Goal: Task Accomplishment & Management: Use online tool/utility

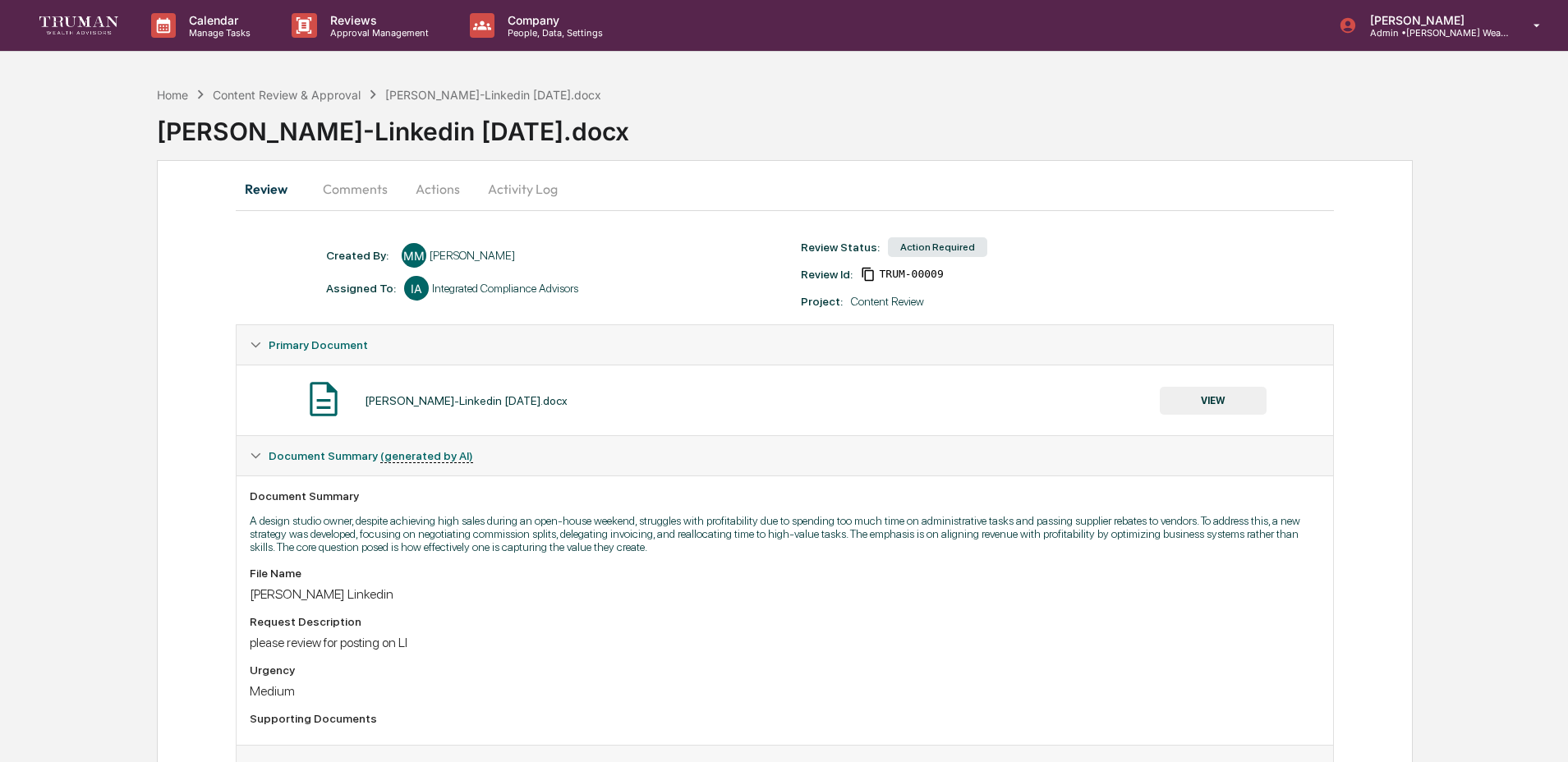
click at [512, 185] on button "Activity Log" at bounding box center [522, 189] width 96 height 40
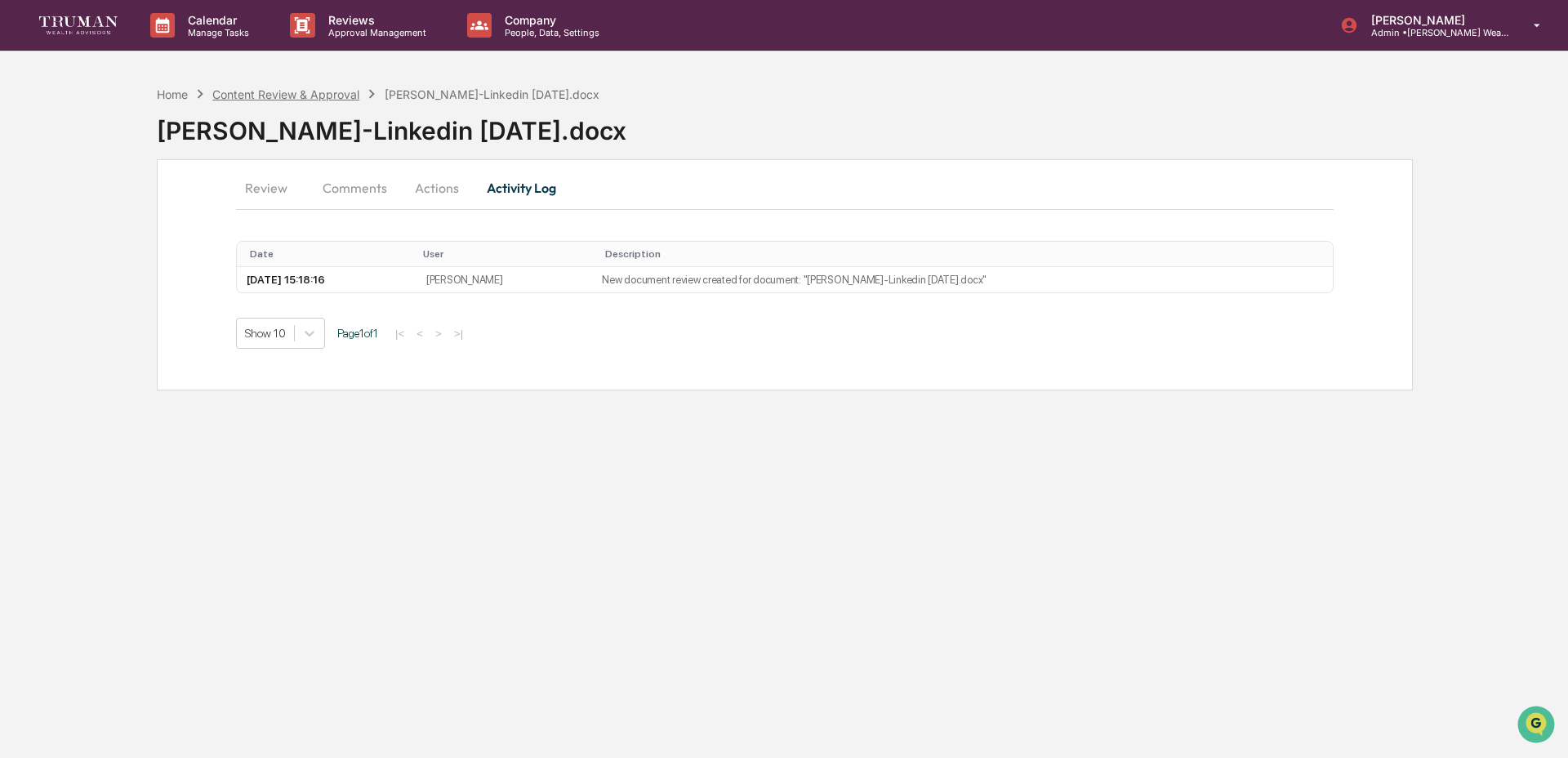
click at [295, 91] on div "Content Review & Approval" at bounding box center [286, 94] width 147 height 14
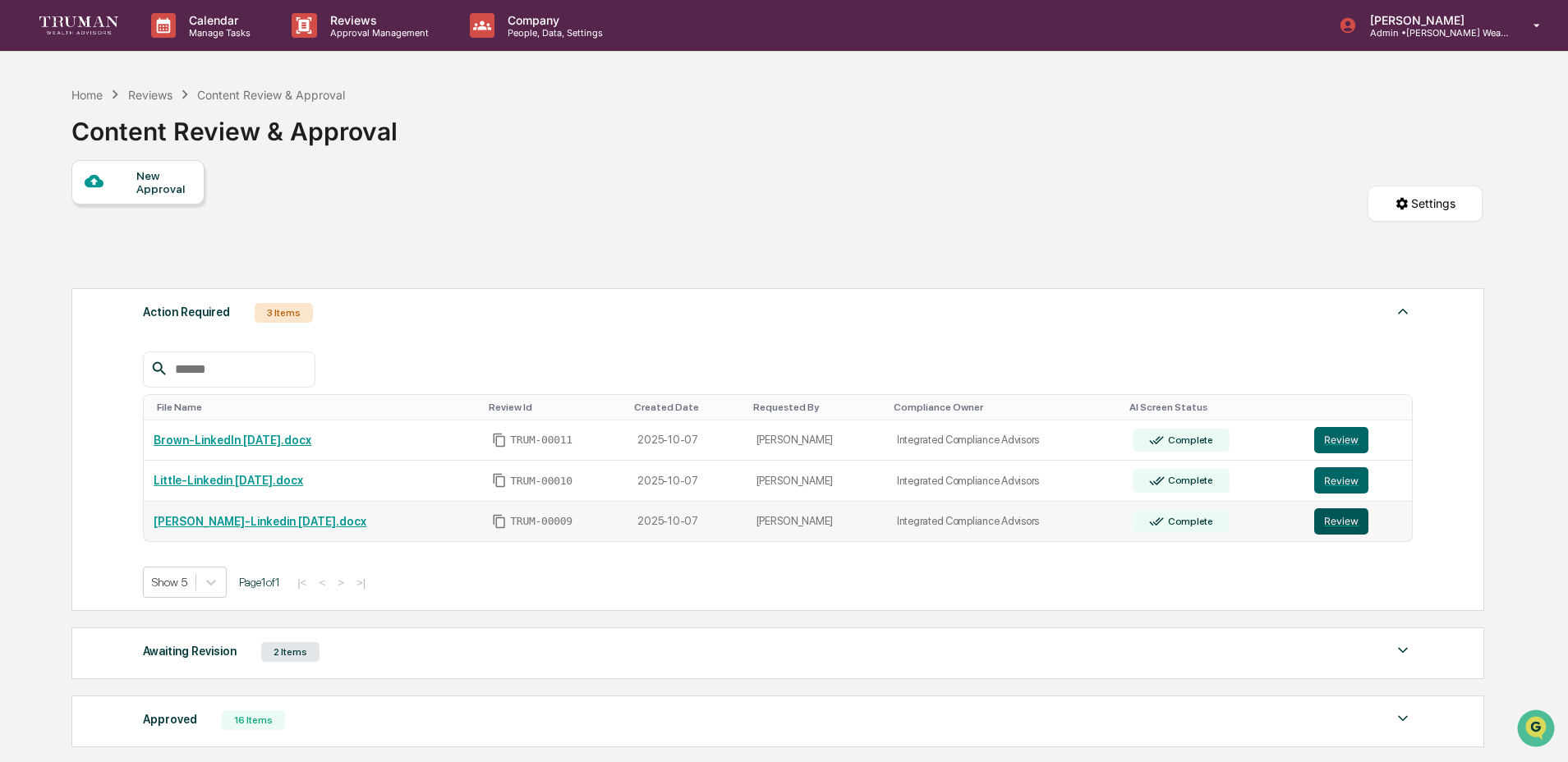
click at [1345, 524] on button "Review" at bounding box center [1340, 521] width 54 height 26
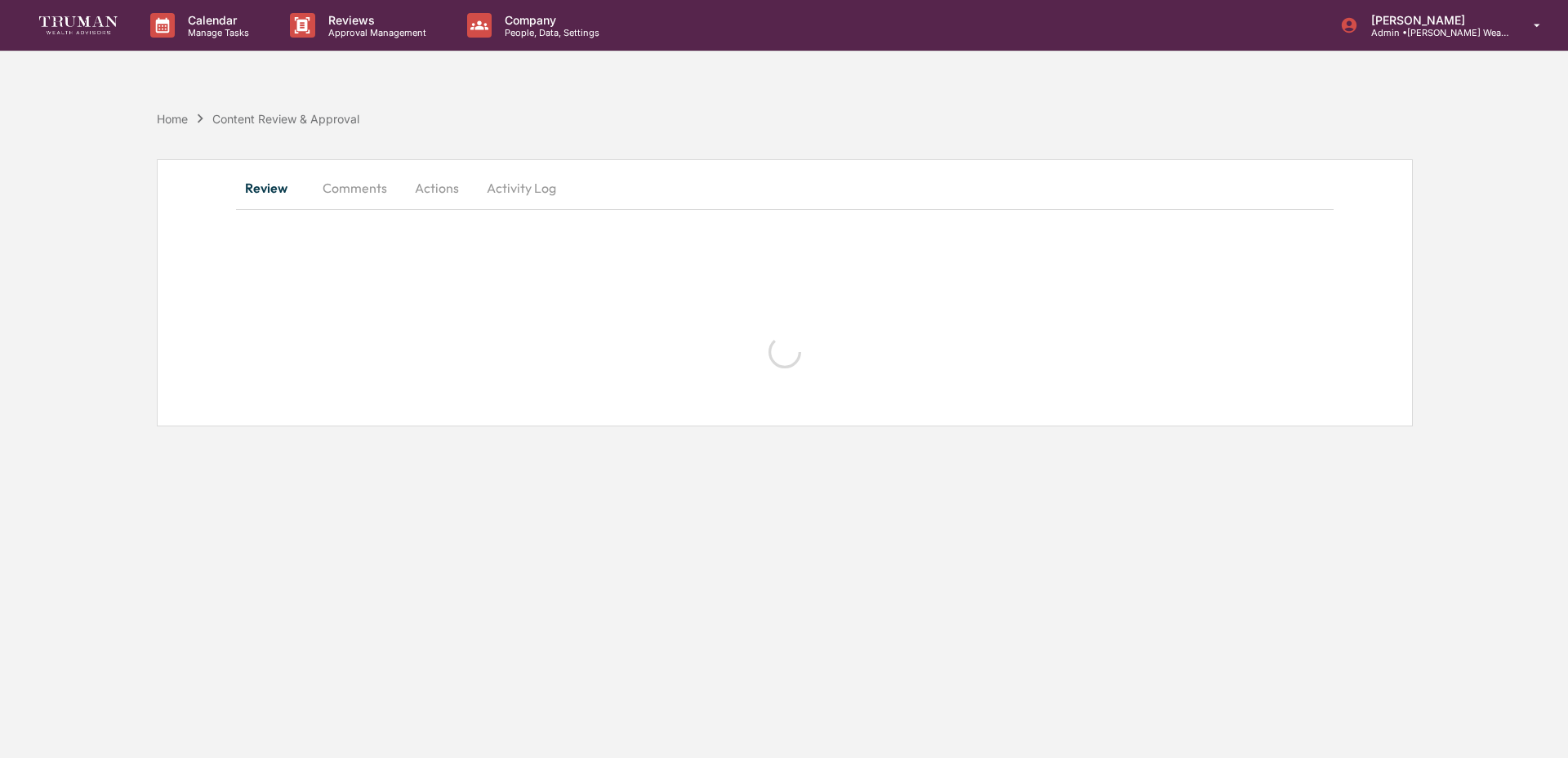
click at [524, 181] on button "Activity Log" at bounding box center [521, 188] width 95 height 40
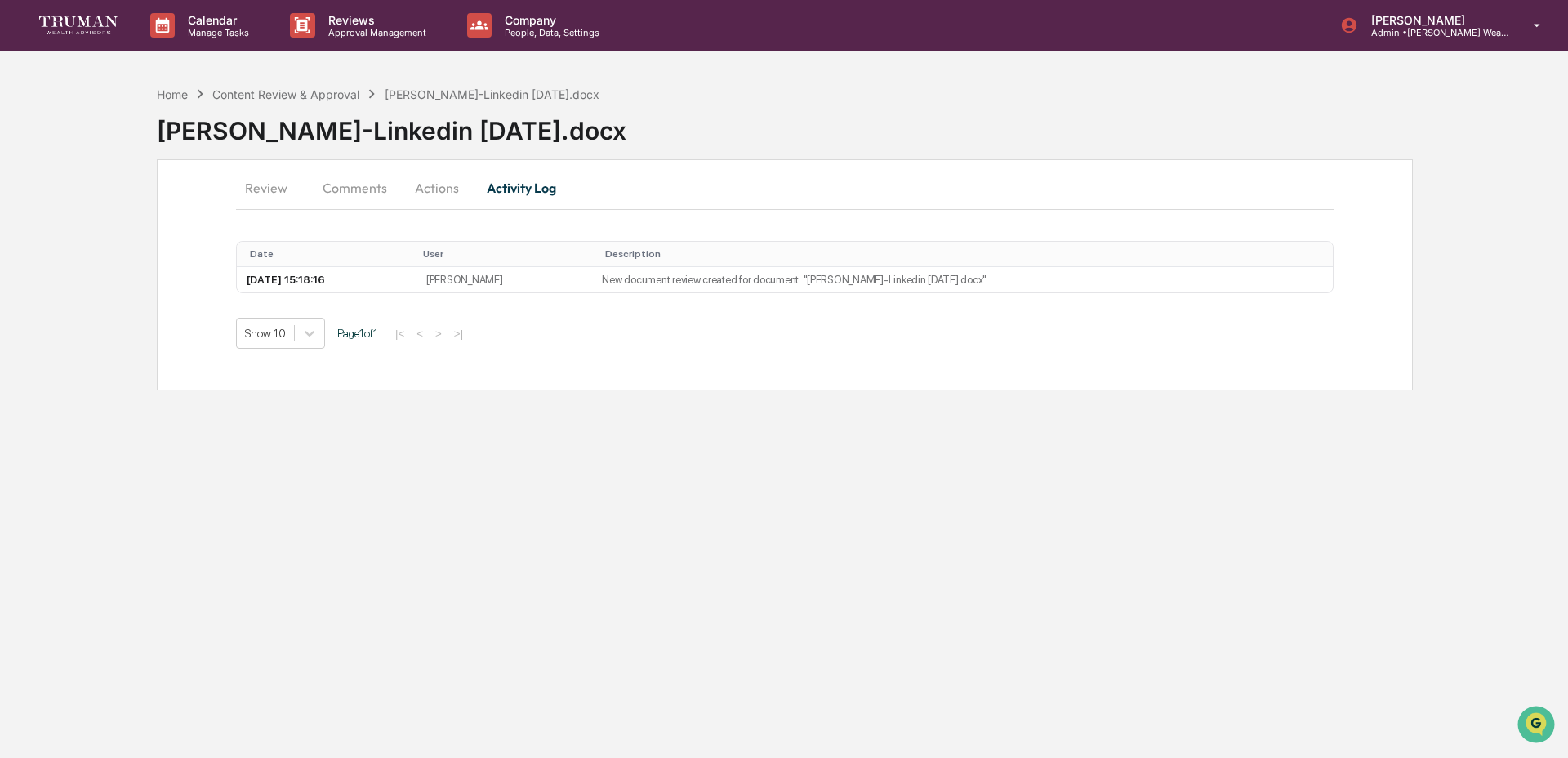
click at [285, 98] on div "Content Review & Approval" at bounding box center [286, 94] width 147 height 14
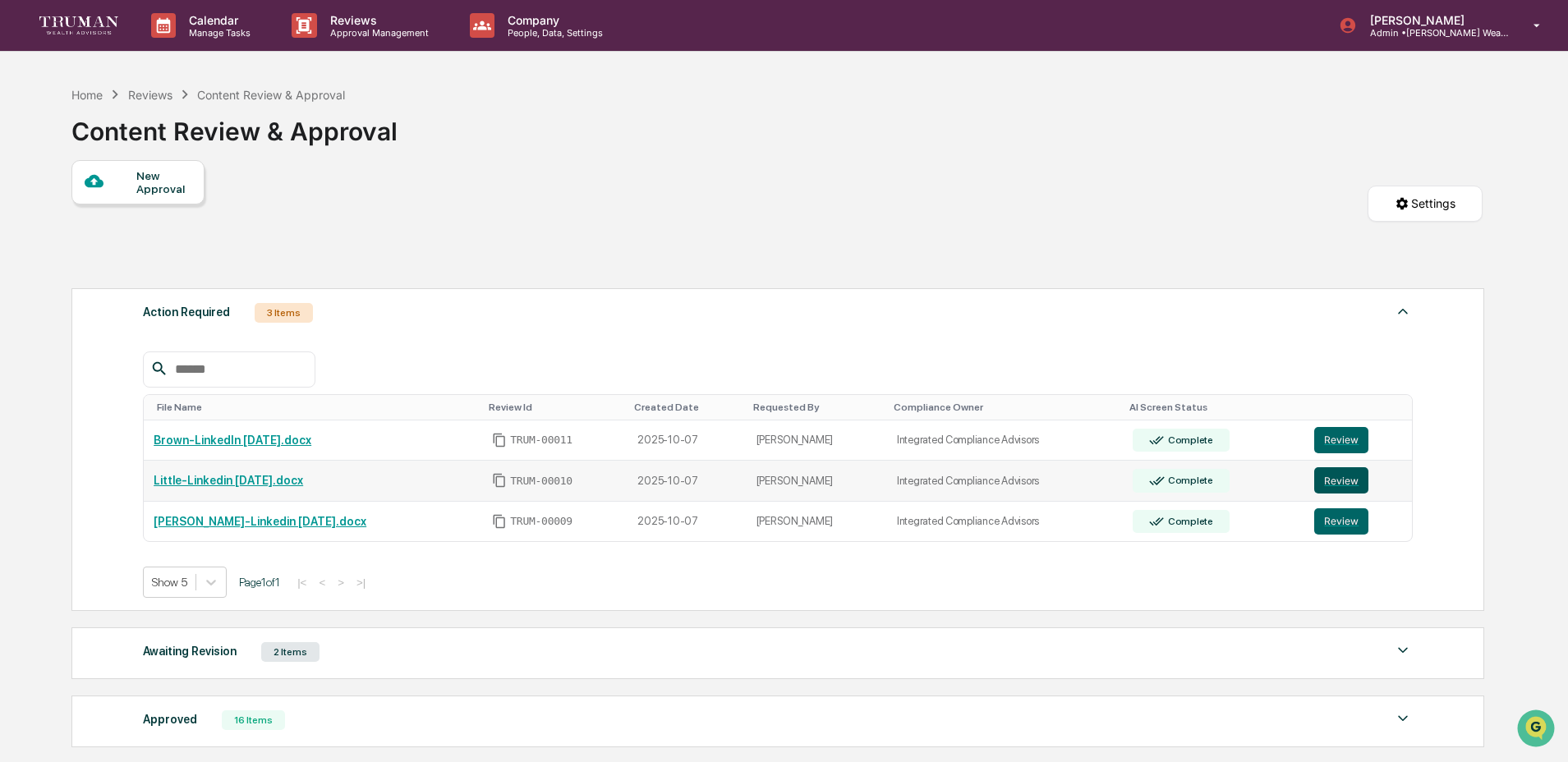
click at [1348, 481] on button "Review" at bounding box center [1340, 480] width 54 height 26
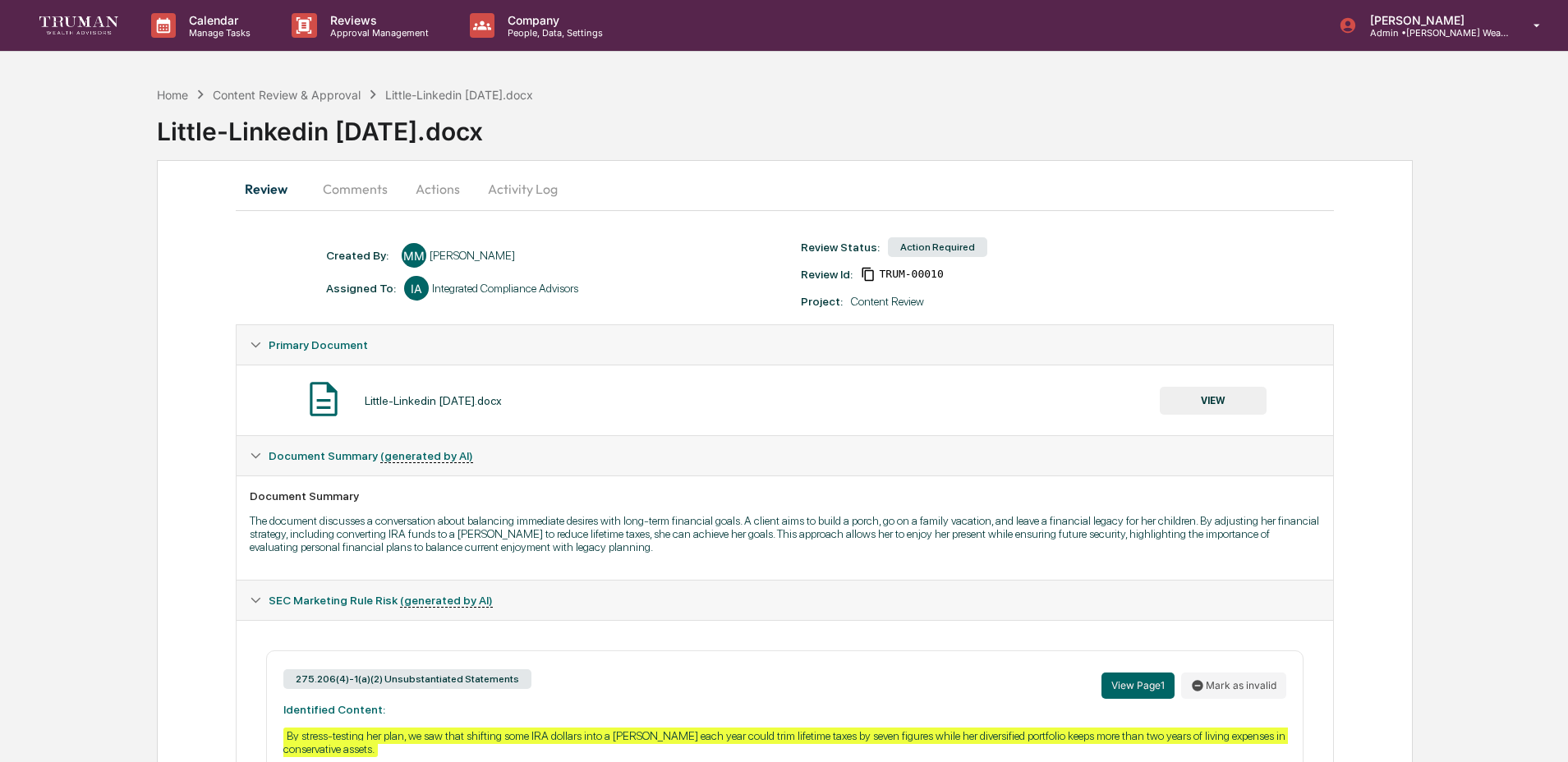
click at [516, 199] on button "Activity Log" at bounding box center [522, 189] width 96 height 40
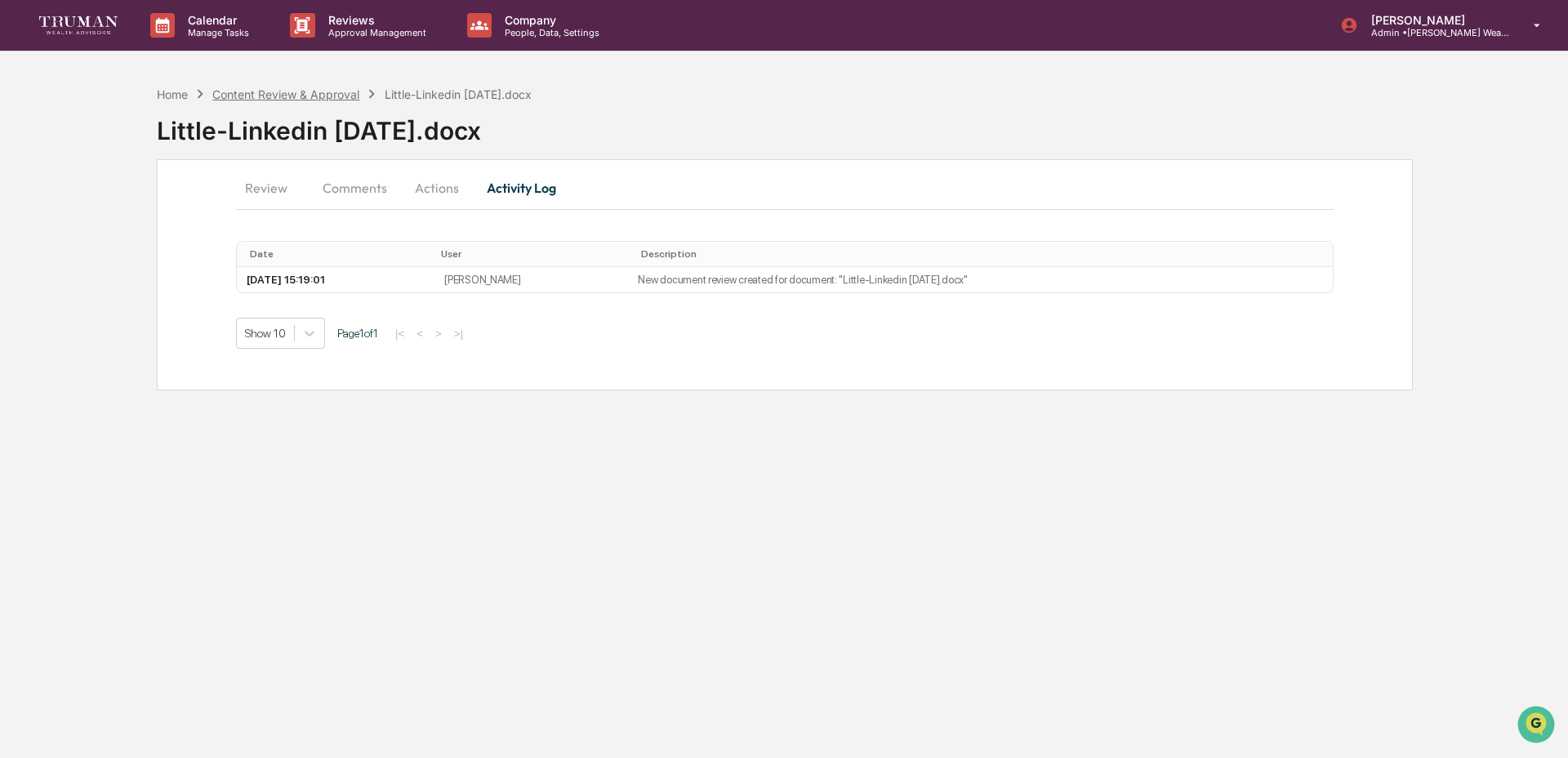
click at [238, 95] on div "Content Review & Approval" at bounding box center [286, 94] width 147 height 14
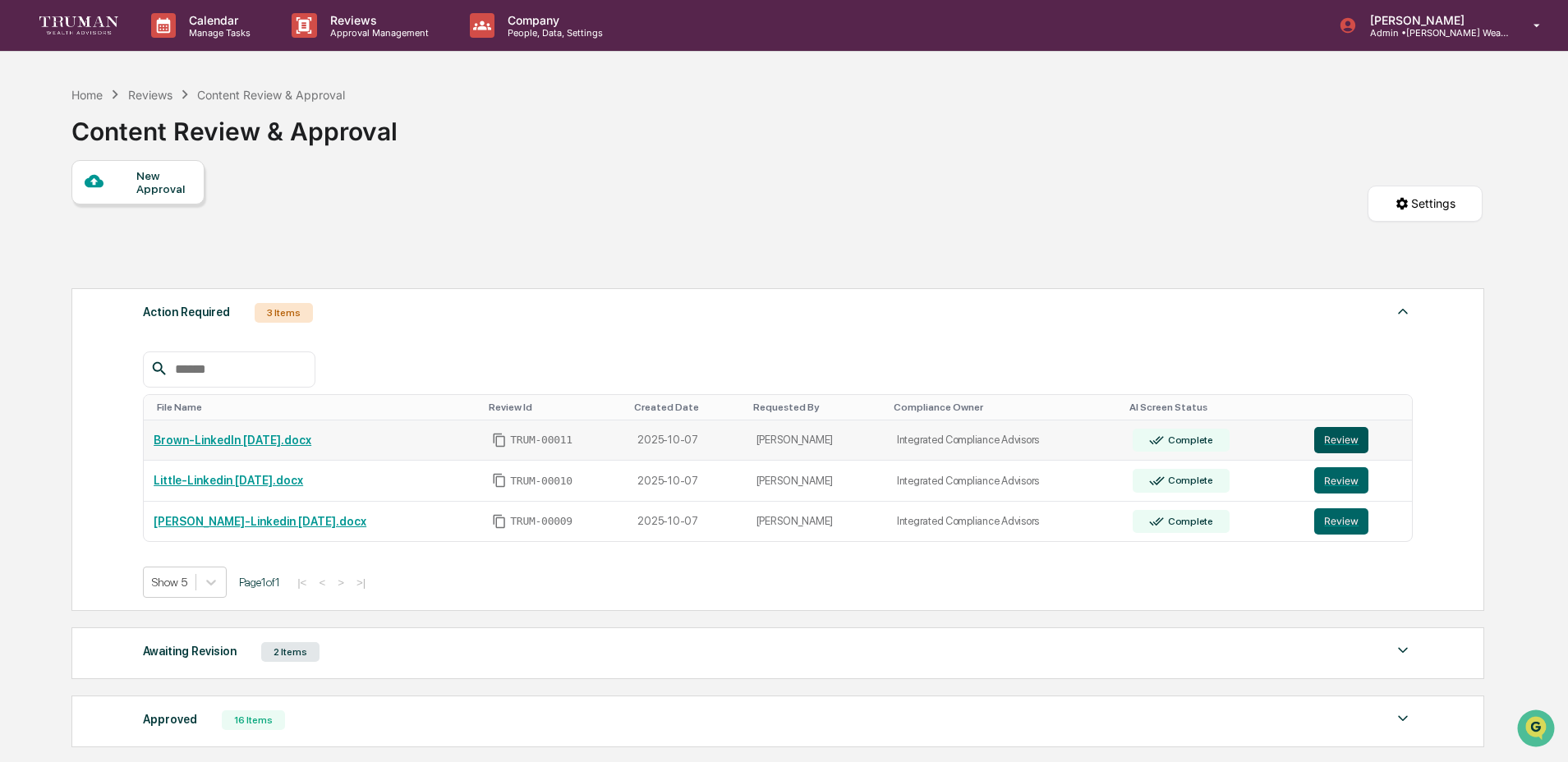
click at [1345, 443] on button "Review" at bounding box center [1340, 440] width 54 height 26
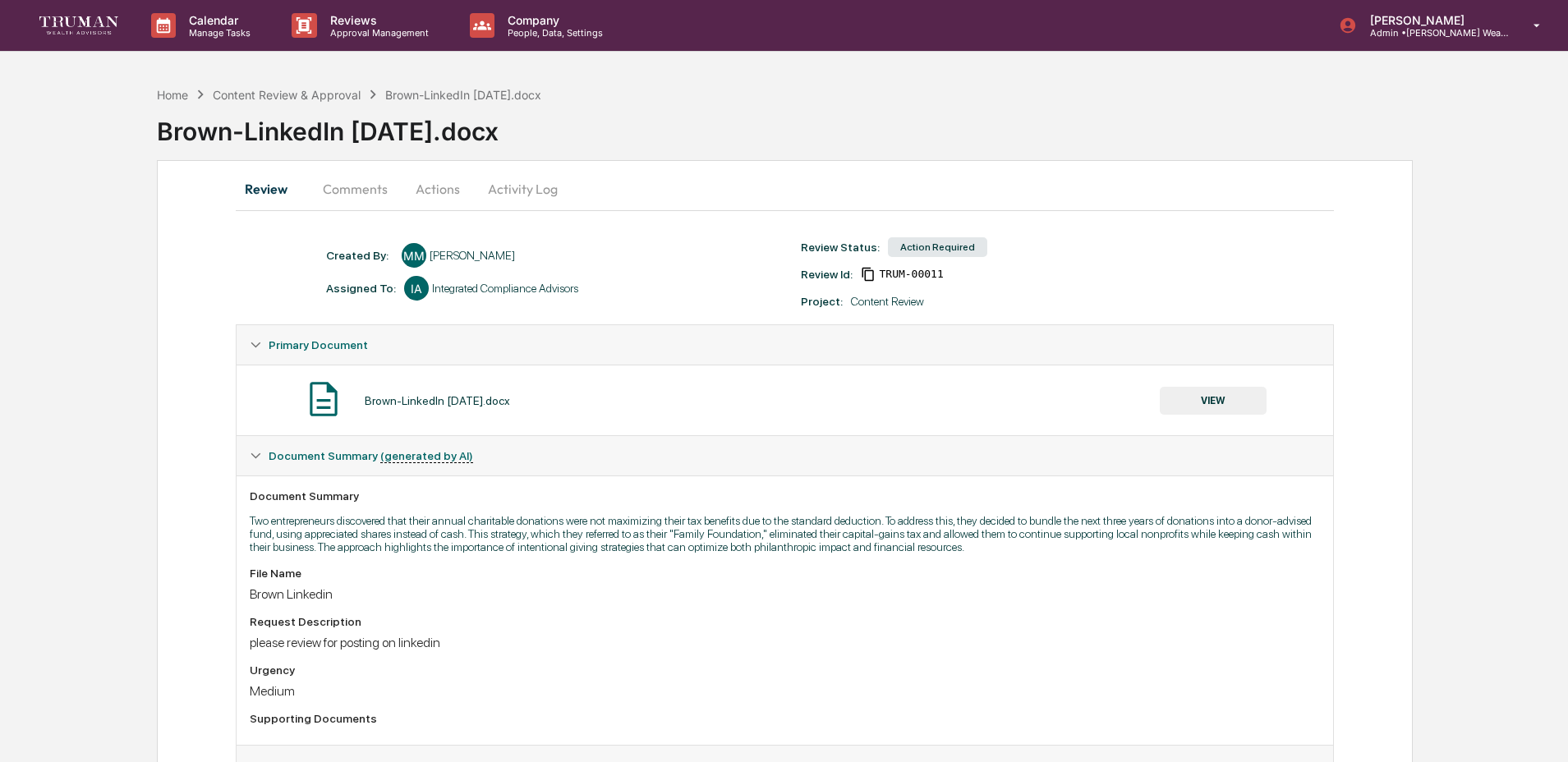
click at [540, 187] on button "Activity Log" at bounding box center [522, 189] width 96 height 40
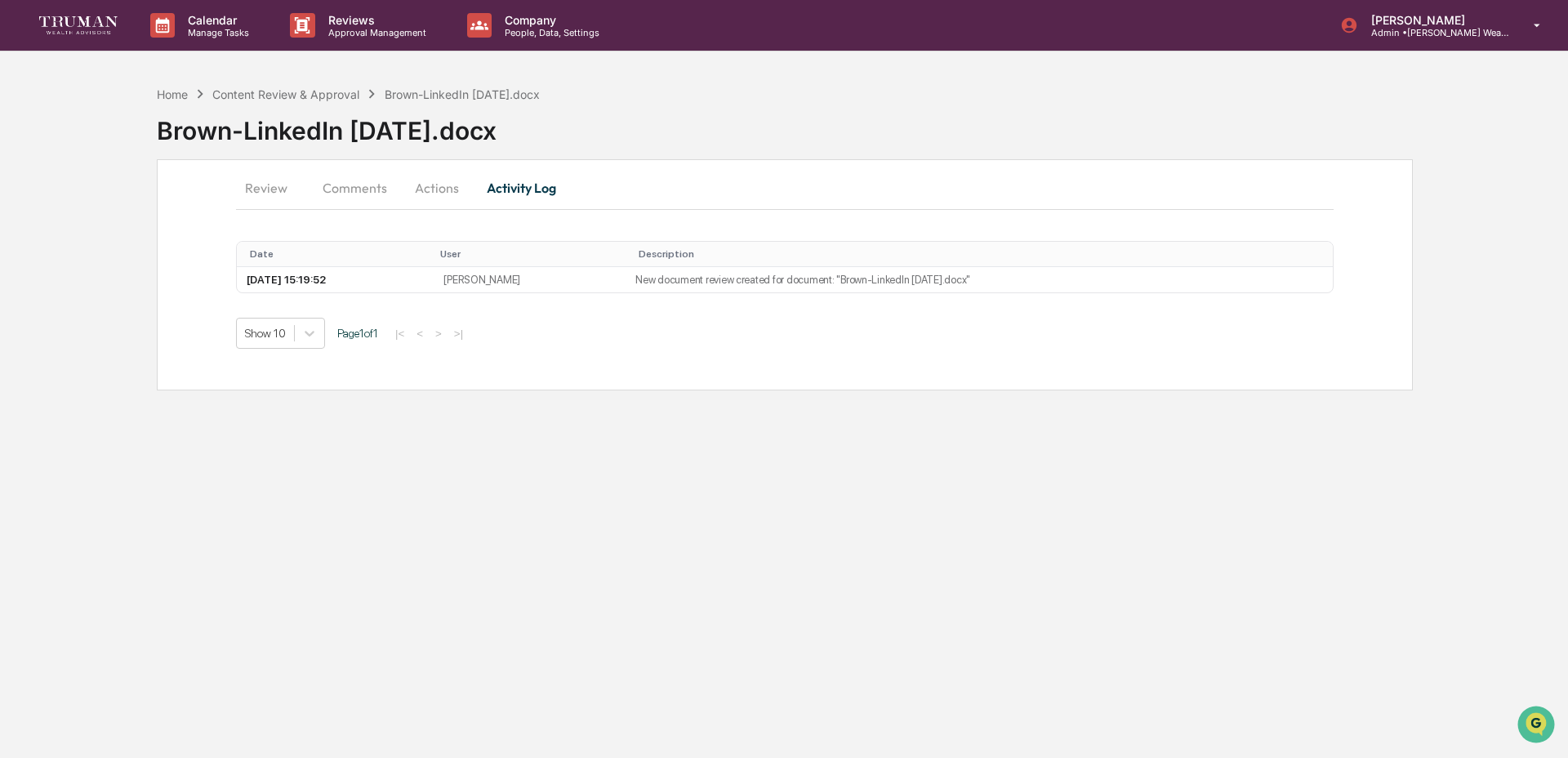
click at [265, 189] on button "Review" at bounding box center [272, 188] width 73 height 40
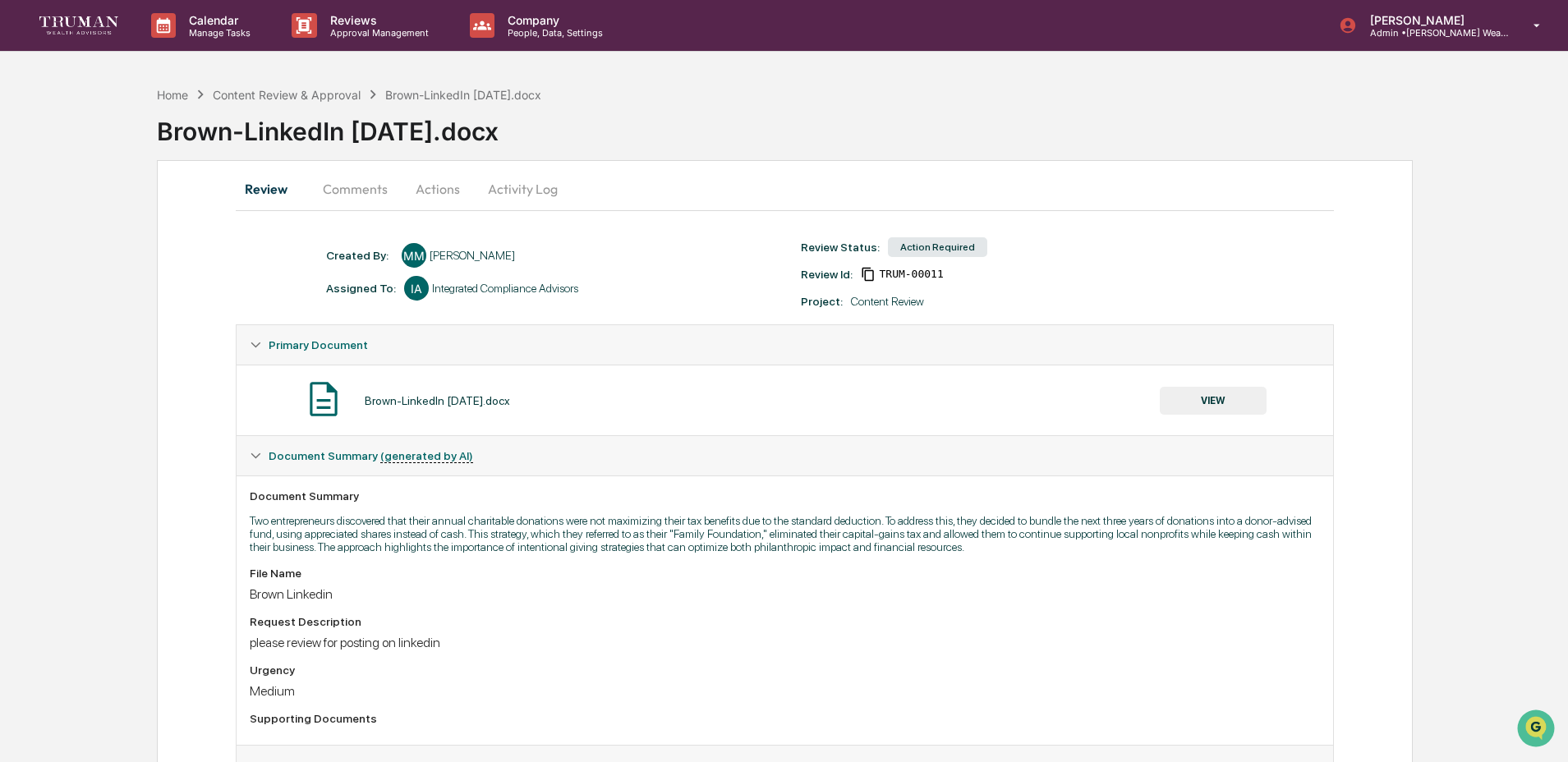
click at [1253, 401] on button "VIEW" at bounding box center [1213, 400] width 107 height 28
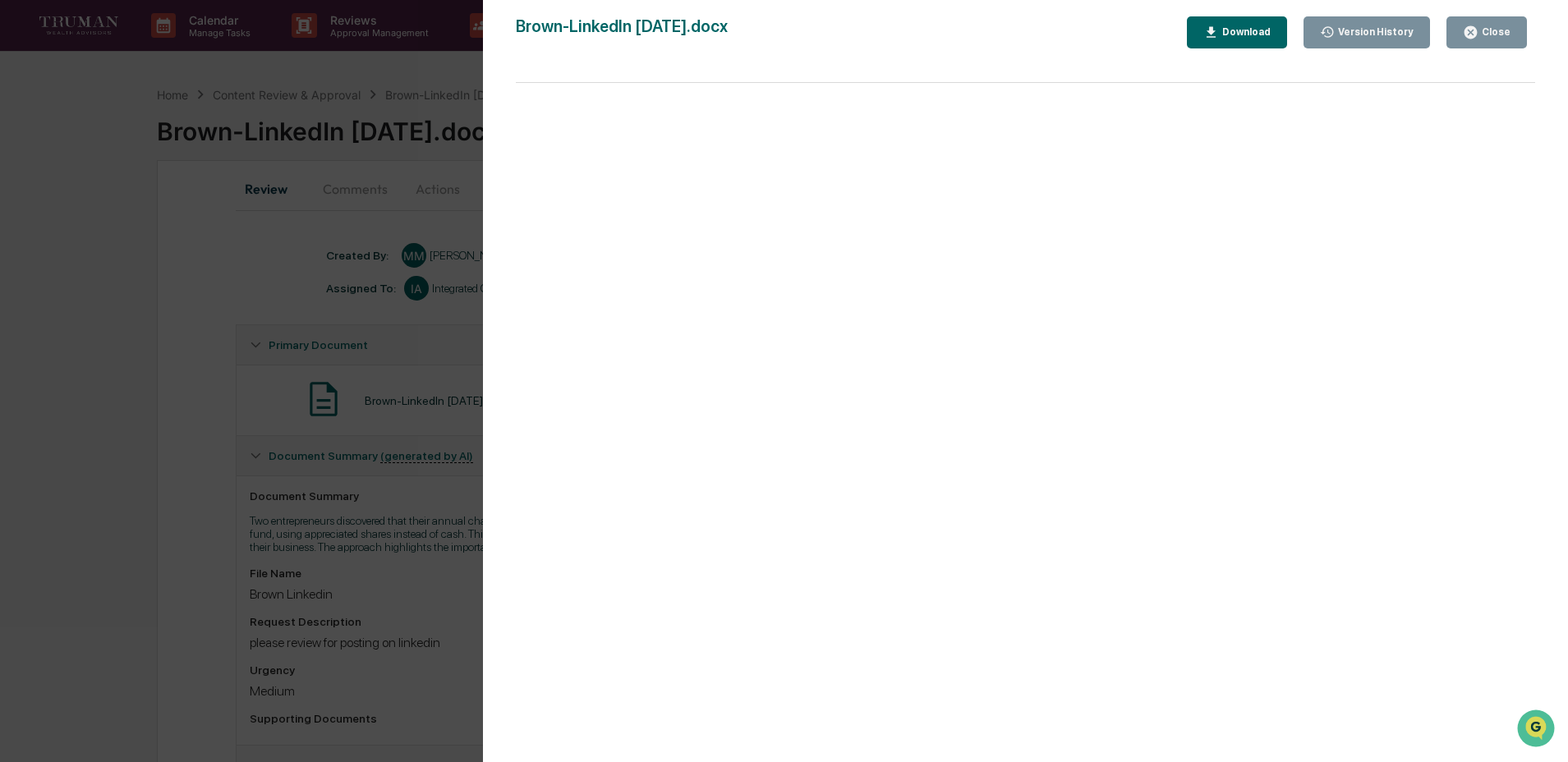
scroll to position [382, 0]
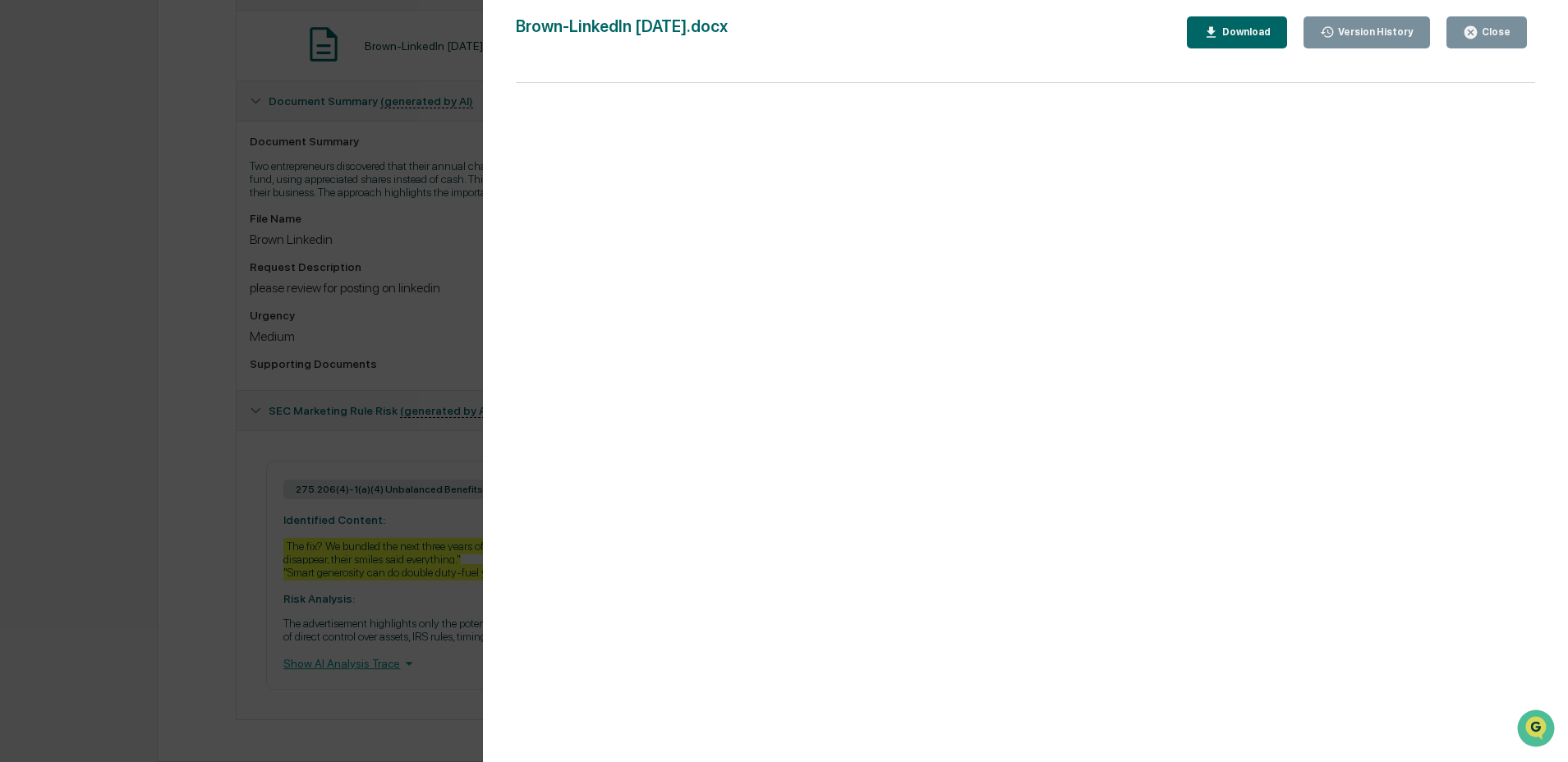
click at [1508, 37] on div "Close" at bounding box center [1494, 32] width 32 height 12
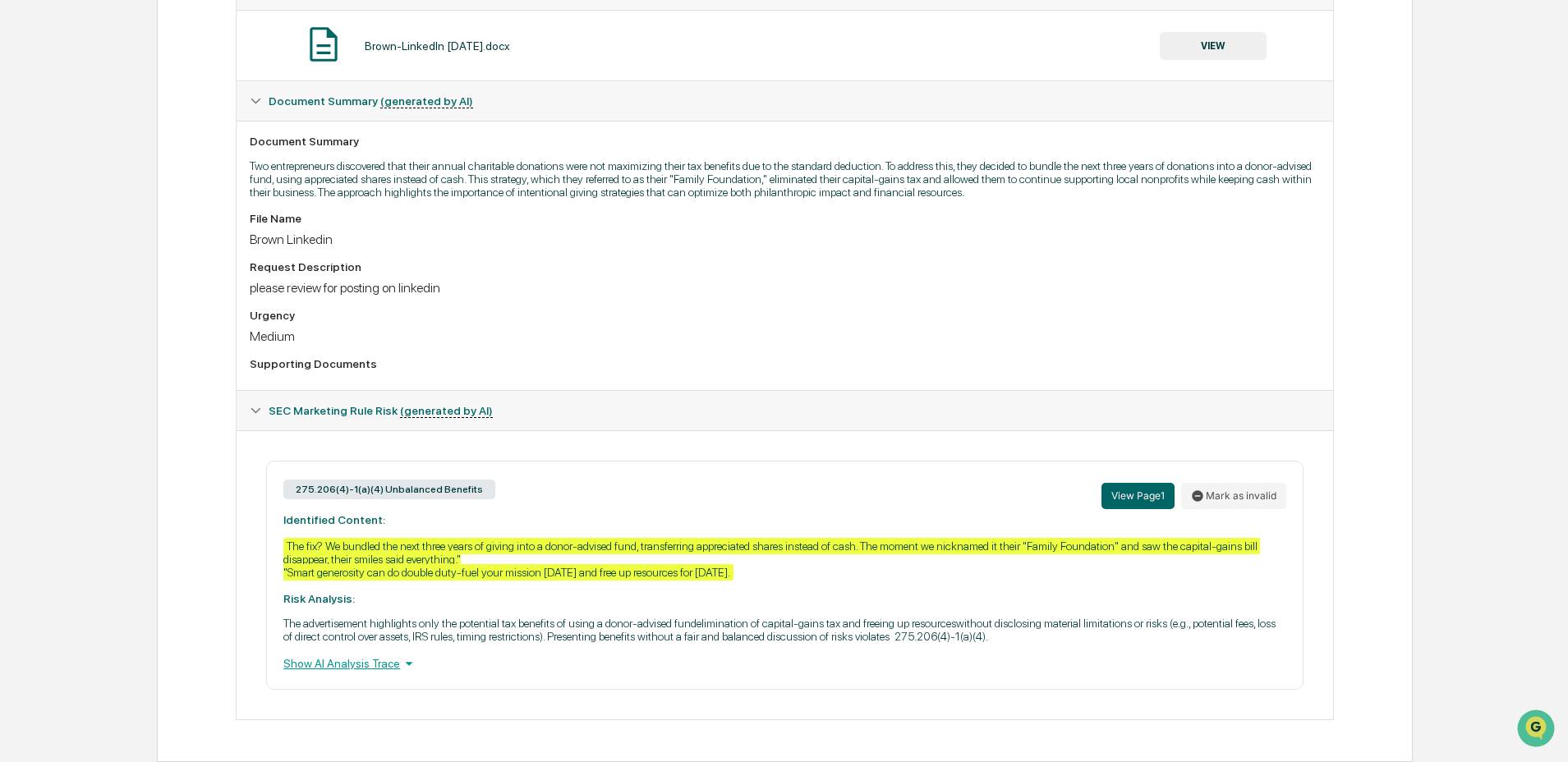
drag, startPoint x: 430, startPoint y: 137, endPoint x: 372, endPoint y: 50, distance: 104.6
click at [430, 159] on p "Two entrepreneurs discovered that their annual charitable donations were not ma…" at bounding box center [785, 179] width 1070 height 40
